Goal: Find specific page/section: Find specific page/section

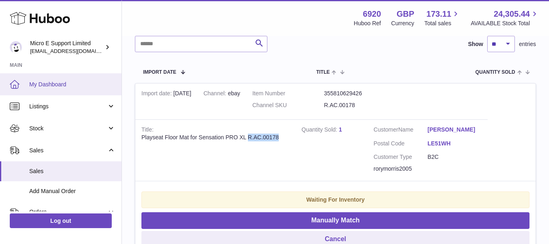
click at [39, 86] on span "My Dashboard" at bounding box center [72, 85] width 86 height 8
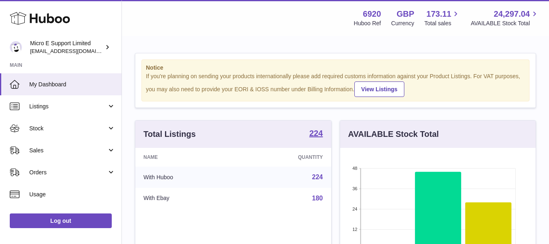
scroll to position [127, 196]
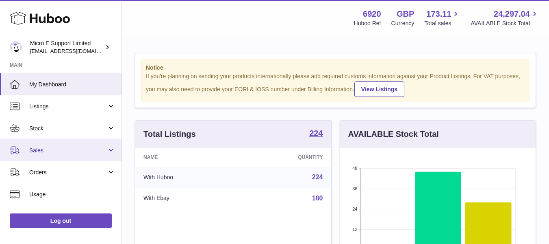
click at [95, 147] on span "Sales" at bounding box center [68, 150] width 78 height 8
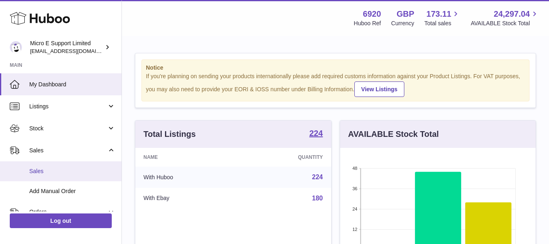
click at [44, 169] on span "Sales" at bounding box center [72, 171] width 86 height 8
